Goal: Complete application form

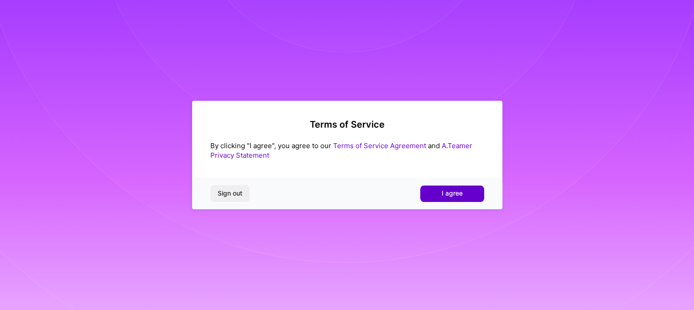
click at [449, 195] on span "I agree" at bounding box center [451, 193] width 21 height 9
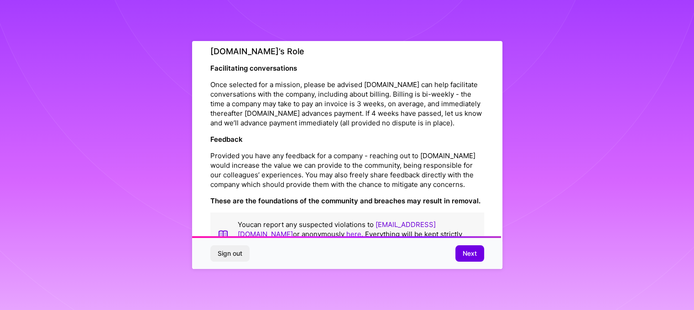
scroll to position [1058, 0]
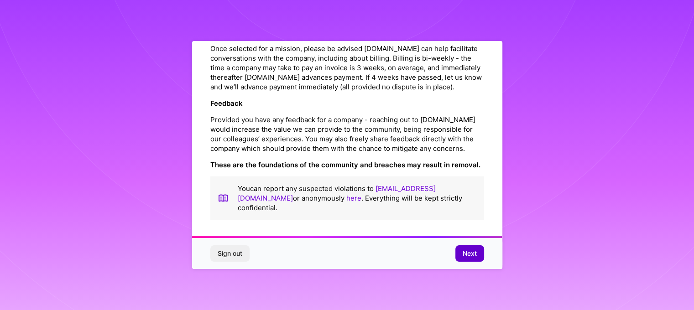
click at [476, 250] on button "Next" at bounding box center [469, 253] width 29 height 16
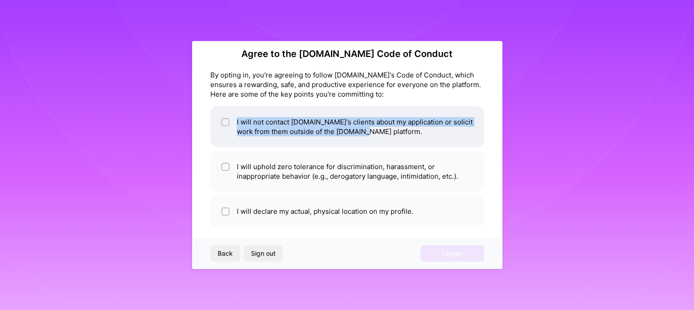
drag, startPoint x: 235, startPoint y: 117, endPoint x: 372, endPoint y: 127, distance: 137.2
click at [372, 127] on li "I will not contact [DOMAIN_NAME]'s clients about my application or solicit work…" at bounding box center [347, 126] width 274 height 41
checkbox input "true"
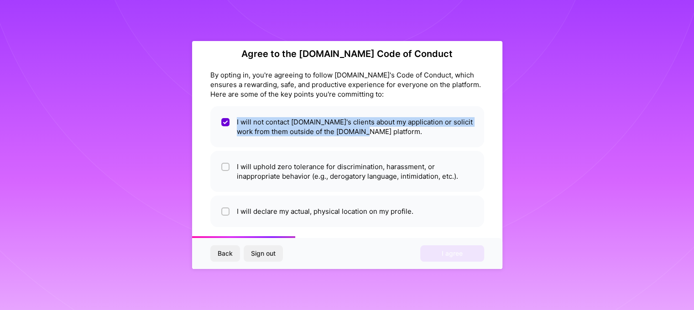
click at [366, 132] on div at bounding box center [366, 132] width 0 height 0
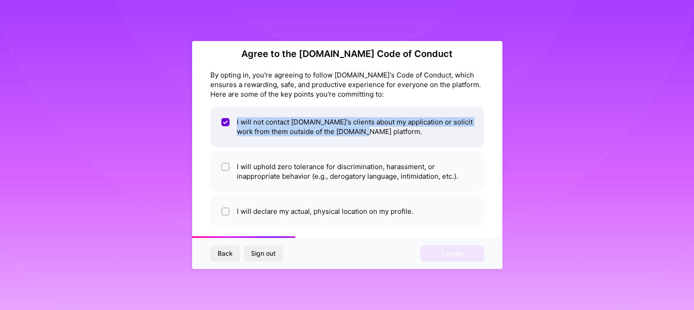
scroll to position [10, 0]
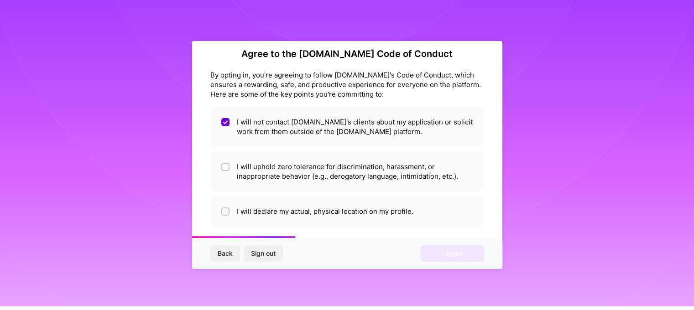
click at [336, 82] on div "By opting in, you're agreeing to follow [DOMAIN_NAME]'s Code of Conduct, which …" at bounding box center [347, 84] width 274 height 29
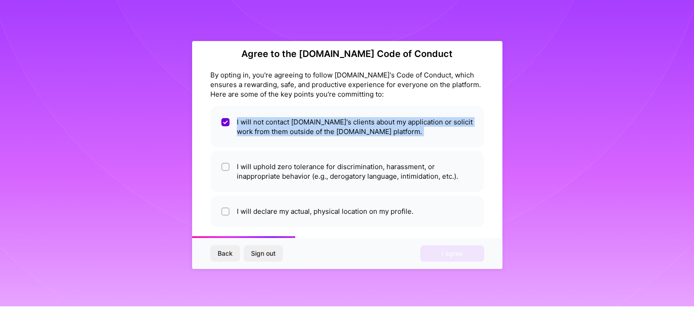
drag, startPoint x: 236, startPoint y: 116, endPoint x: 400, endPoint y: 145, distance: 166.8
click at [400, 145] on ul "I will not contact [DOMAIN_NAME]'s clients about my application or solicit work…" at bounding box center [347, 166] width 274 height 121
click at [394, 108] on div at bounding box center [394, 108] width 0 height 0
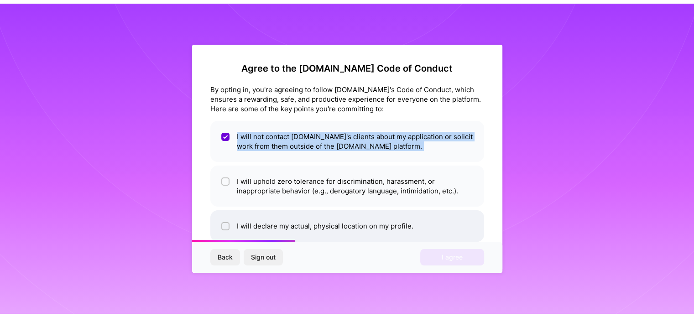
scroll to position [11, 0]
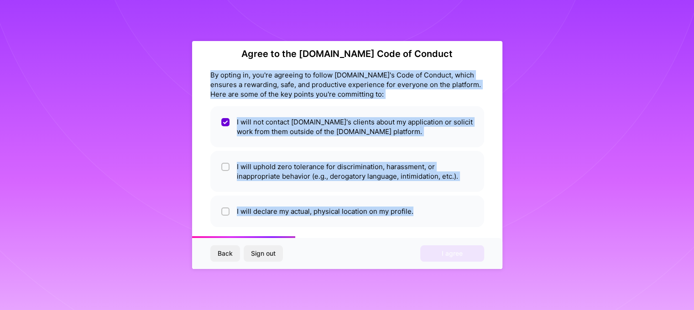
drag, startPoint x: 212, startPoint y: 65, endPoint x: 433, endPoint y: 238, distance: 280.8
click at [433, 238] on div "Agree to the [DOMAIN_NAME] Code of Conduct By opting in, you're agreeing to fol…" at bounding box center [347, 155] width 310 height 228
copy div "By opting in, you're agreeing to follow [DOMAIN_NAME]'s Code of Conduct, which …"
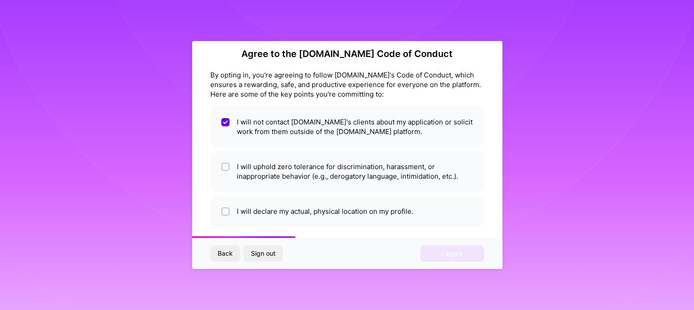
click at [187, 167] on div "Agree to the [DOMAIN_NAME] Code of Conduct By opting in, you're agreeing to fol…" at bounding box center [347, 155] width 694 height 310
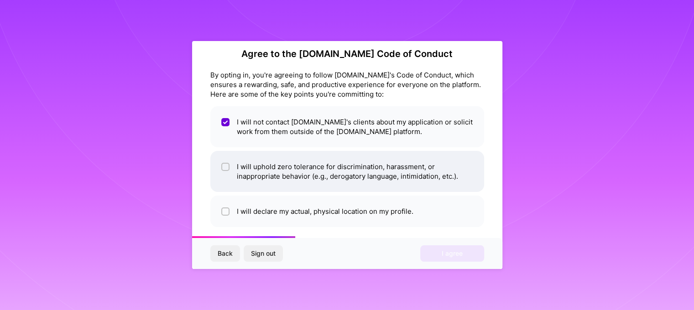
click at [261, 165] on li "I will uphold zero tolerance for discrimination, harassment, or inappropriate b…" at bounding box center [347, 171] width 274 height 41
checkbox input "true"
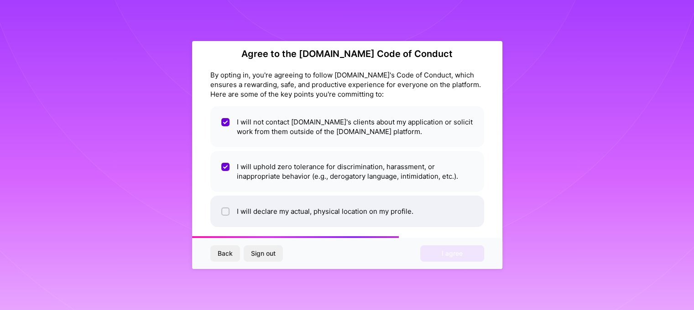
click at [290, 197] on li "I will declare my actual, physical location on my profile." at bounding box center [347, 211] width 274 height 31
checkbox input "true"
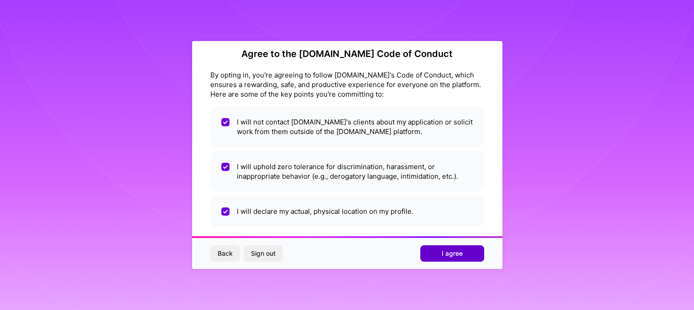
click at [453, 258] on span "I agree" at bounding box center [451, 253] width 21 height 9
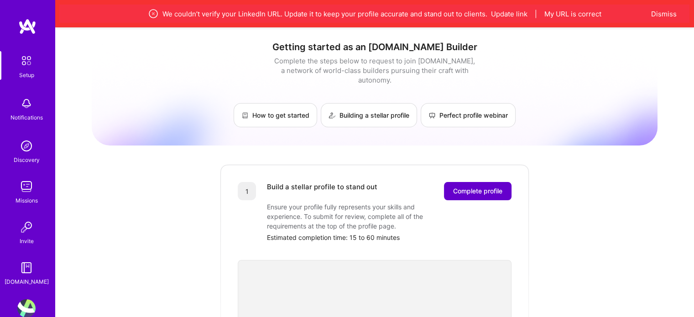
click at [461, 187] on span "Complete profile" at bounding box center [477, 191] width 49 height 9
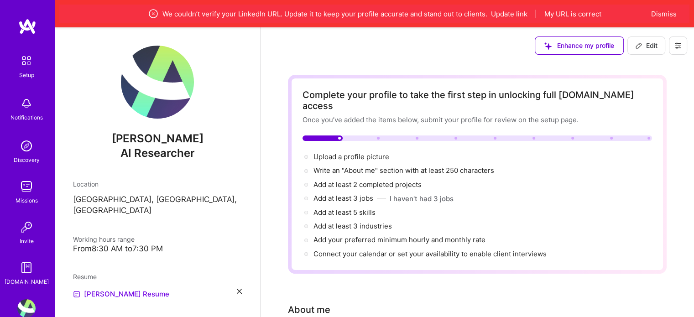
click at [392, 180] on div "Upload a profile picture → Write an "About me" section with at least 250 charac…" at bounding box center [476, 205] width 349 height 107
